Goal: Find specific page/section: Find specific page/section

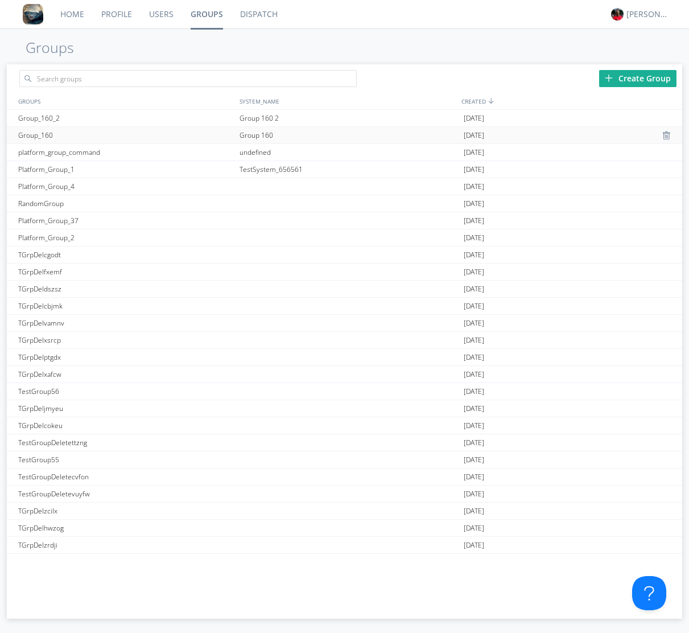
click at [160, 135] on div "Group_160" at bounding box center [125, 135] width 221 height 17
click at [164, 130] on div "Group_160" at bounding box center [125, 135] width 221 height 17
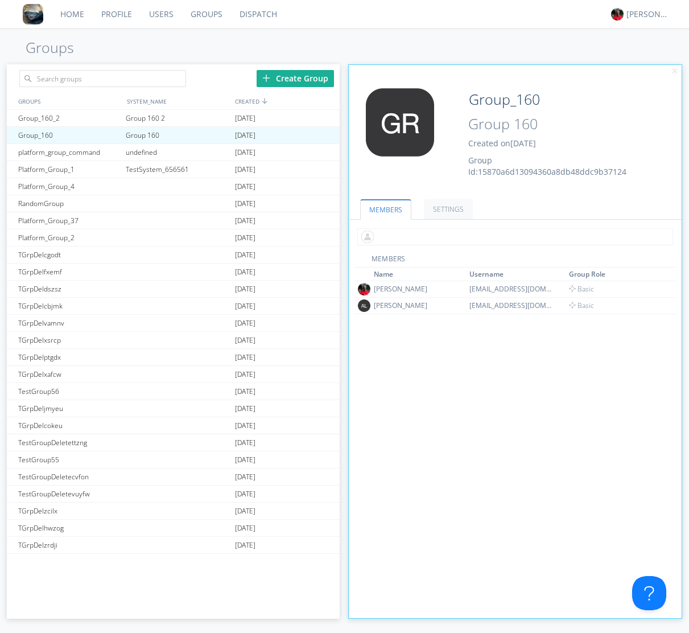
click at [381, 240] on input "text" at bounding box center [515, 236] width 316 height 17
type input "grish"
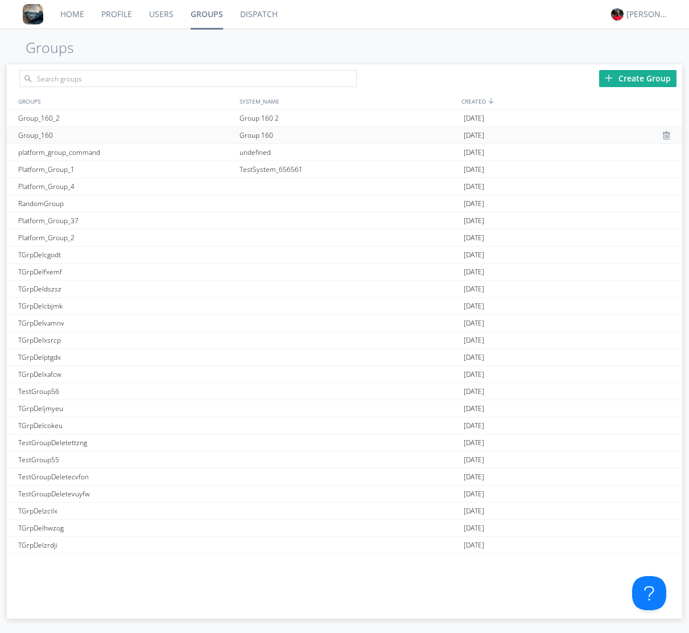
click at [157, 135] on div "Group_160" at bounding box center [125, 135] width 221 height 17
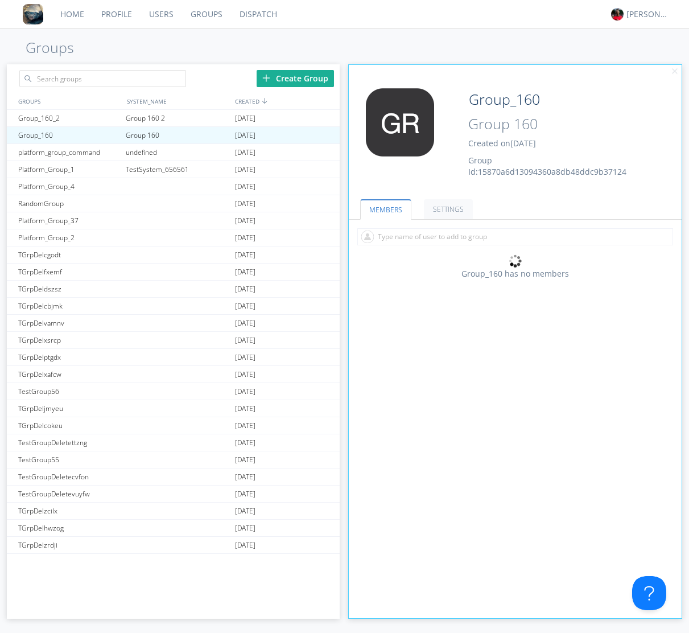
click at [164, 14] on link "Users" at bounding box center [162, 14] width 42 height 28
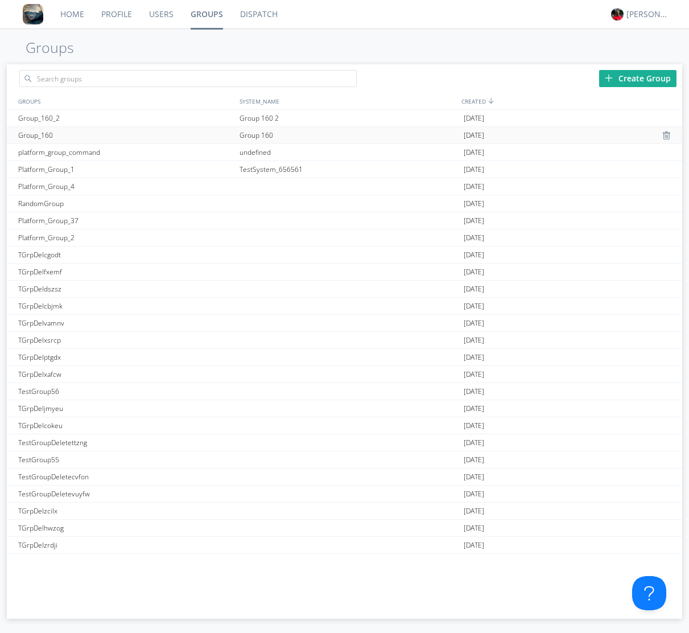
click at [193, 133] on div "Group_160" at bounding box center [125, 135] width 221 height 17
